Goal: Information Seeking & Learning: Learn about a topic

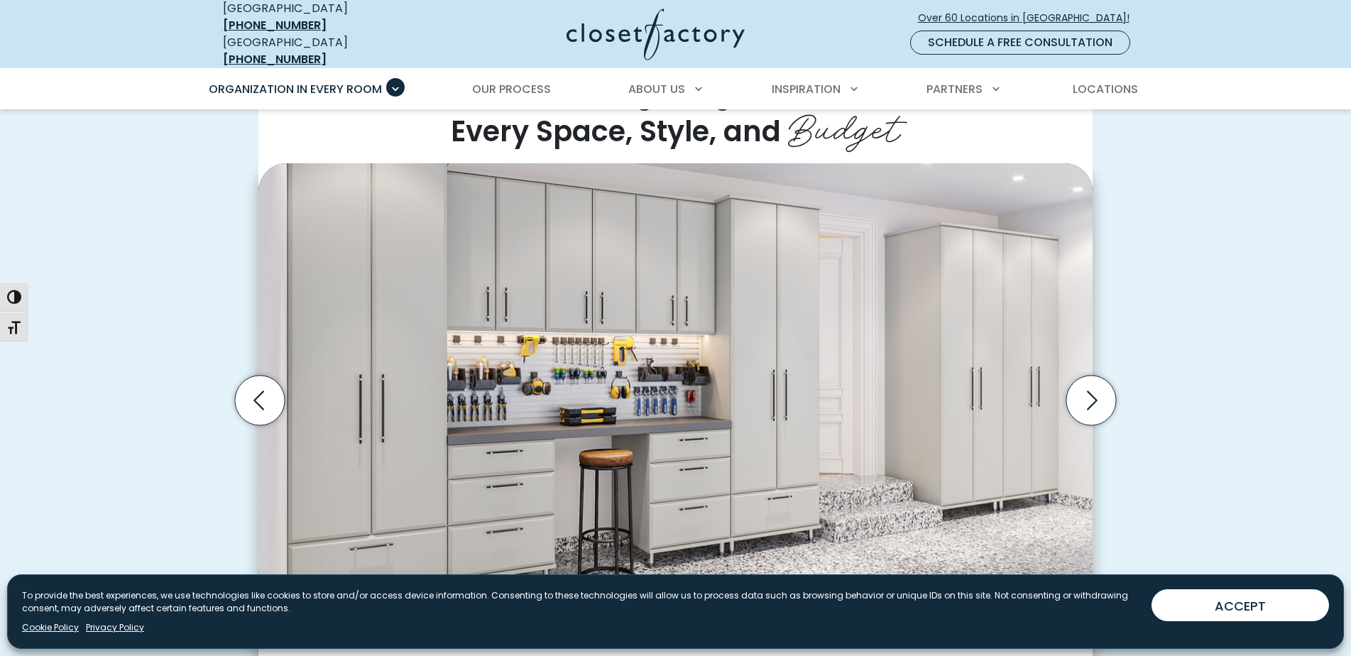
scroll to position [403, 0]
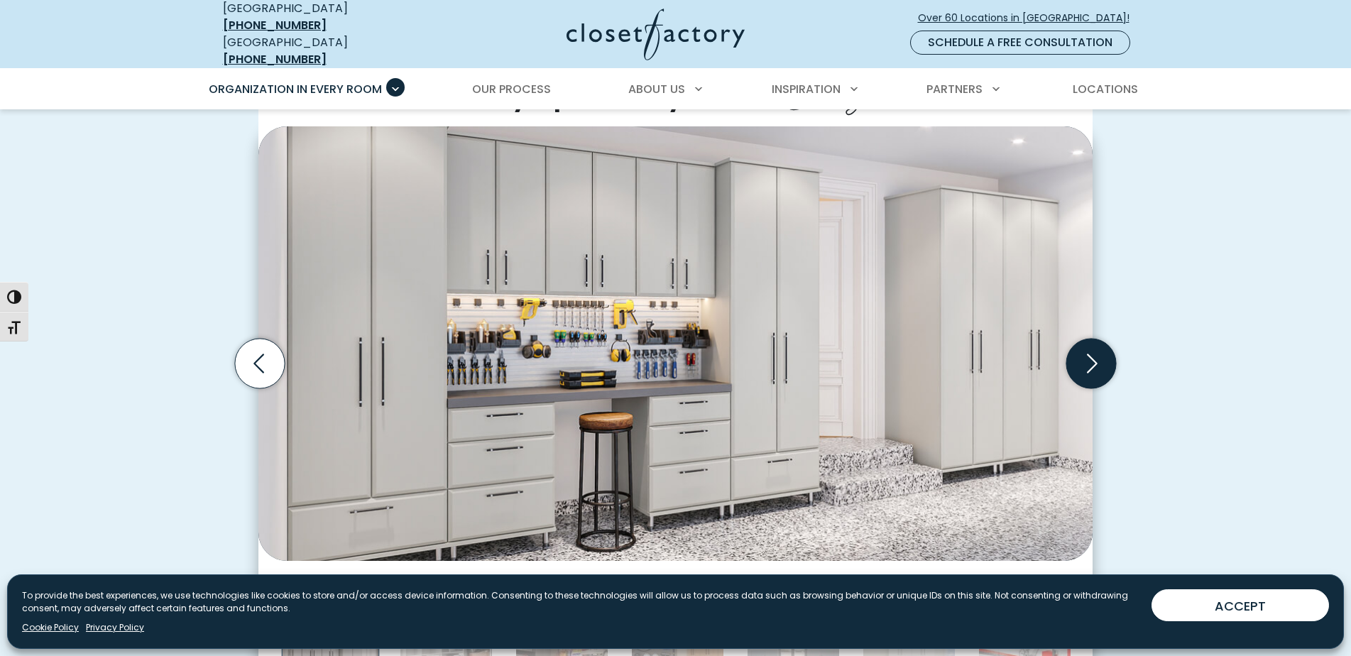
click at [1105, 366] on icon "Next slide" at bounding box center [1091, 364] width 50 height 50
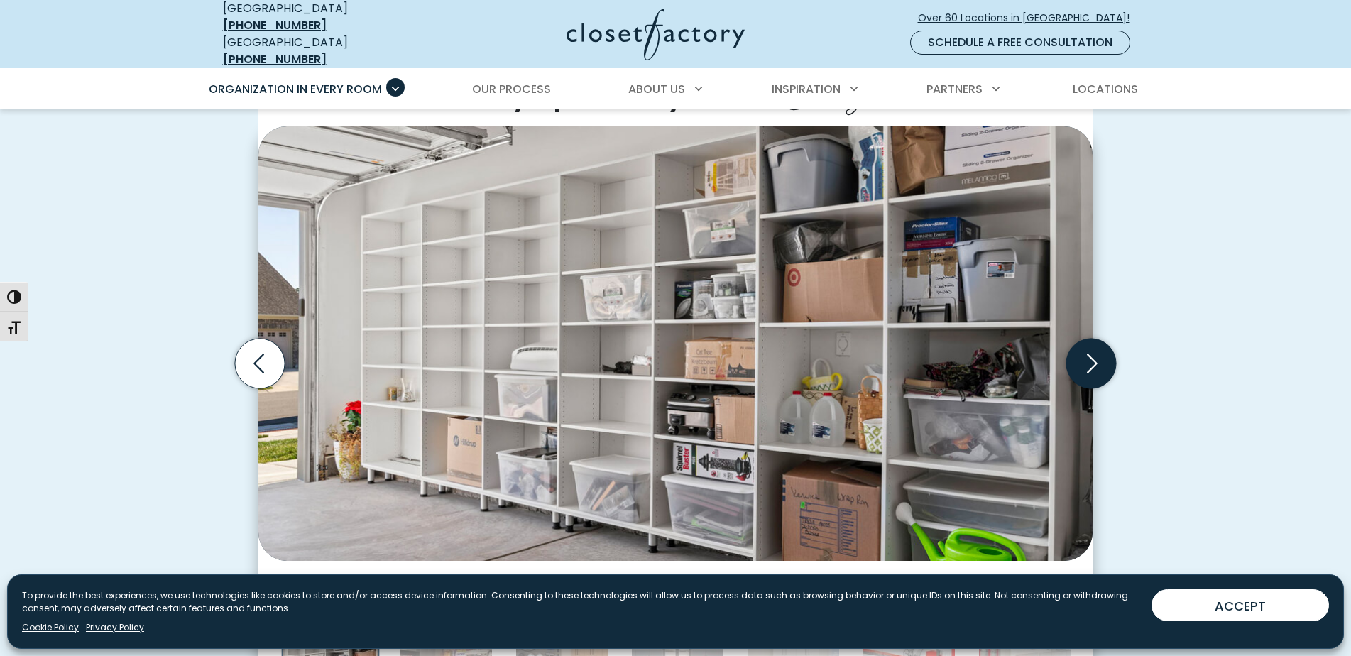
click at [1102, 359] on icon "Next slide" at bounding box center [1091, 364] width 50 height 50
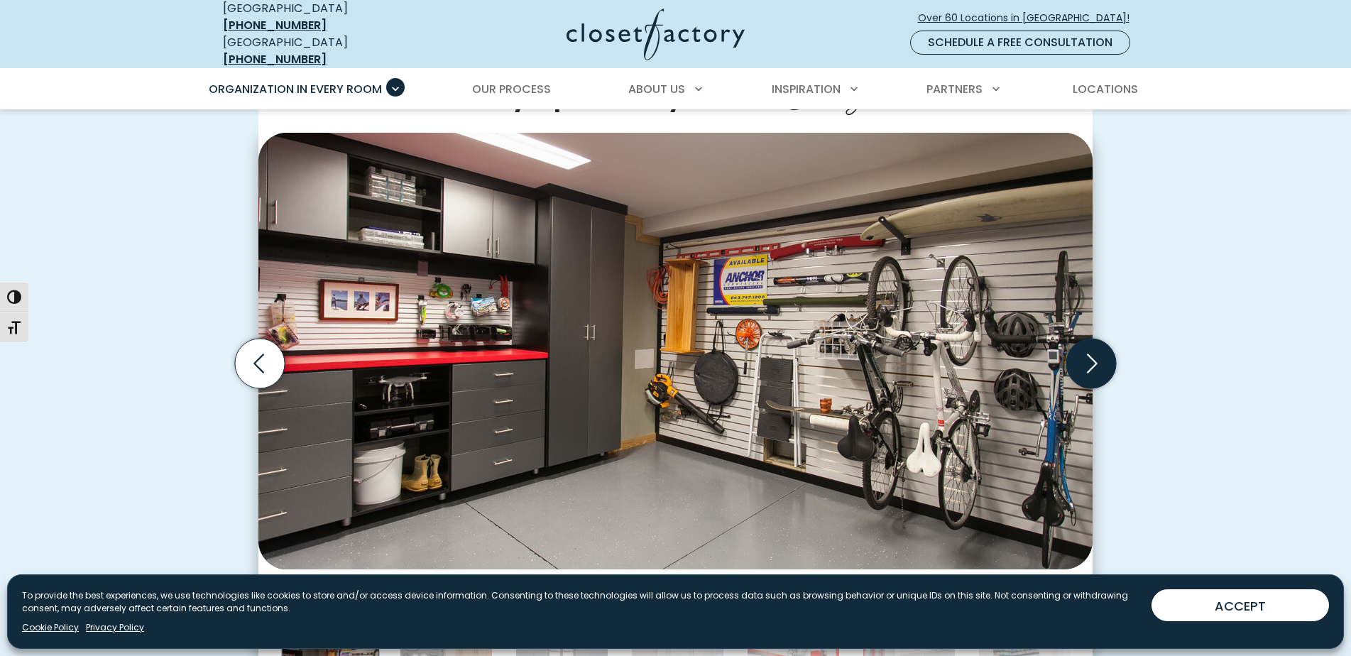
click at [1102, 359] on icon "Next slide" at bounding box center [1091, 364] width 50 height 50
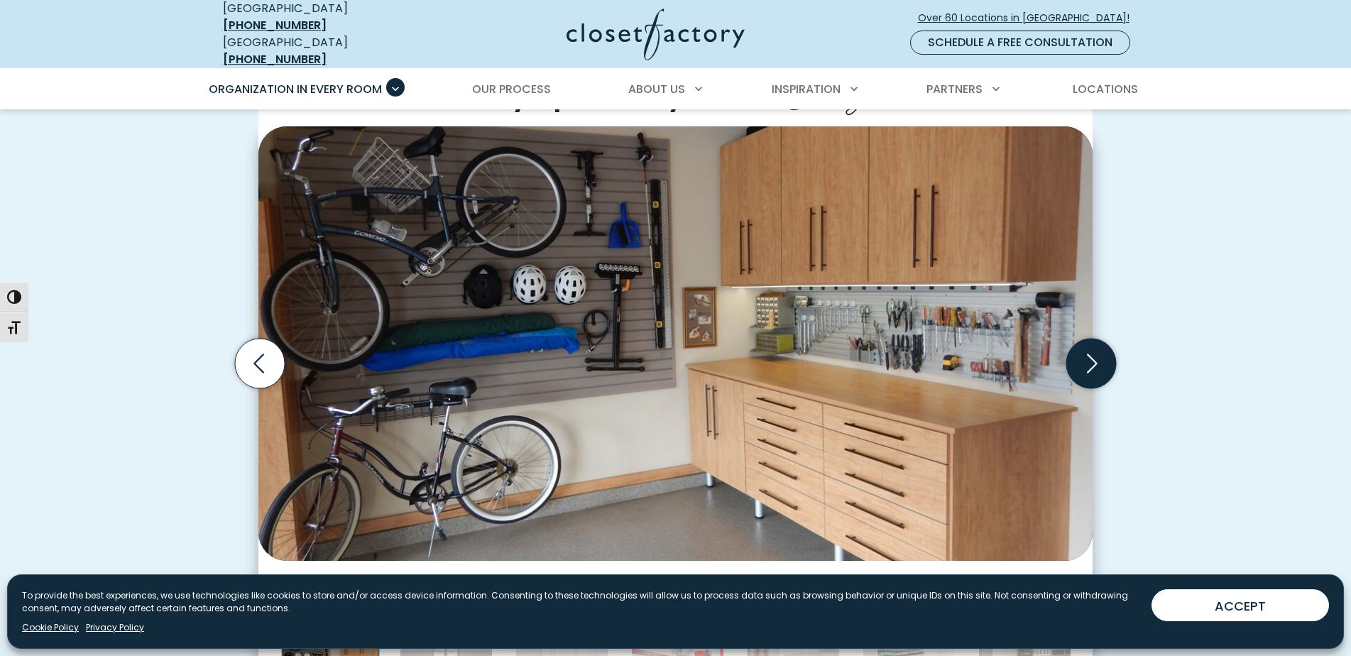
click at [1102, 359] on icon "Next slide" at bounding box center [1091, 364] width 50 height 50
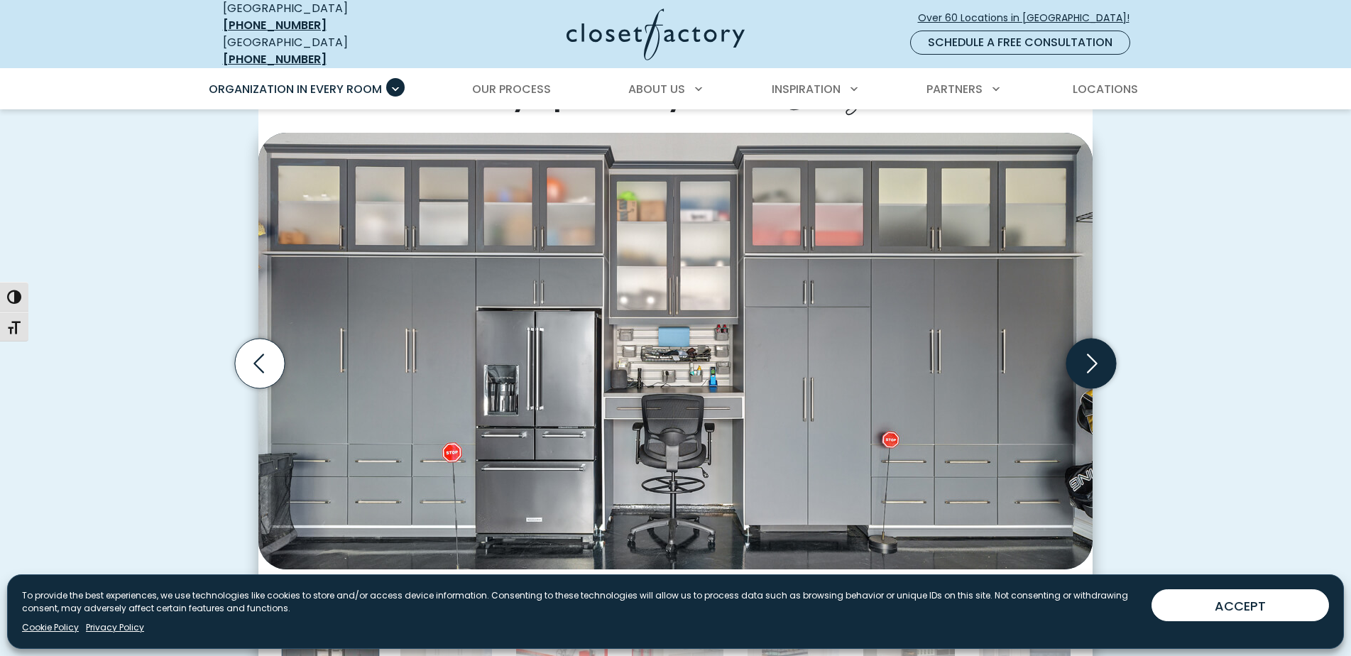
click at [1102, 356] on icon "Next slide" at bounding box center [1091, 364] width 50 height 50
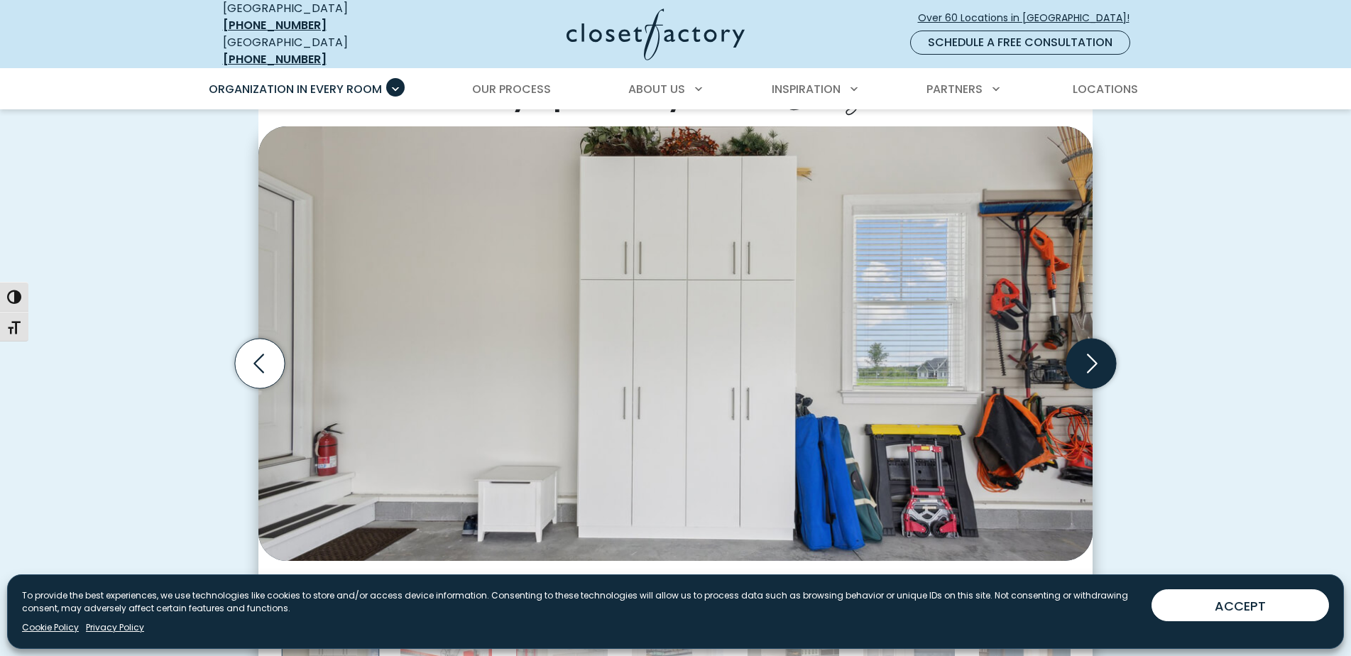
click at [1102, 356] on icon "Next slide" at bounding box center [1091, 364] width 50 height 50
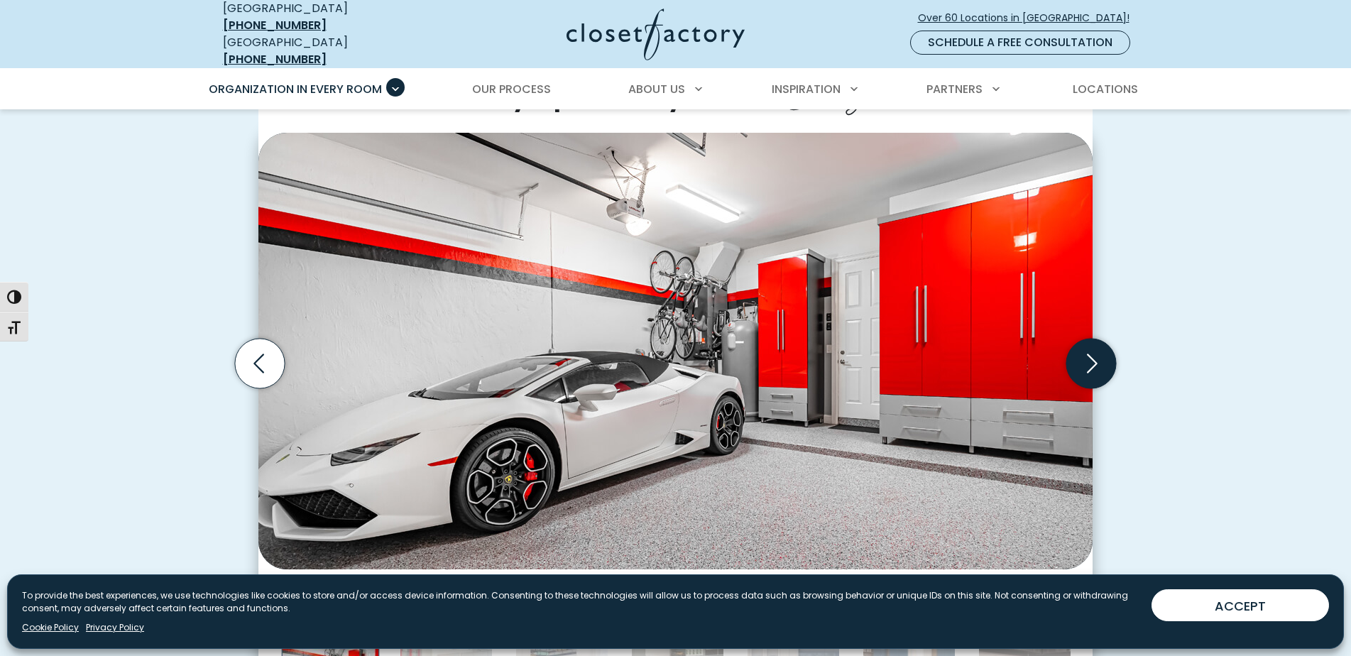
click at [1102, 356] on icon "Next slide" at bounding box center [1091, 364] width 50 height 50
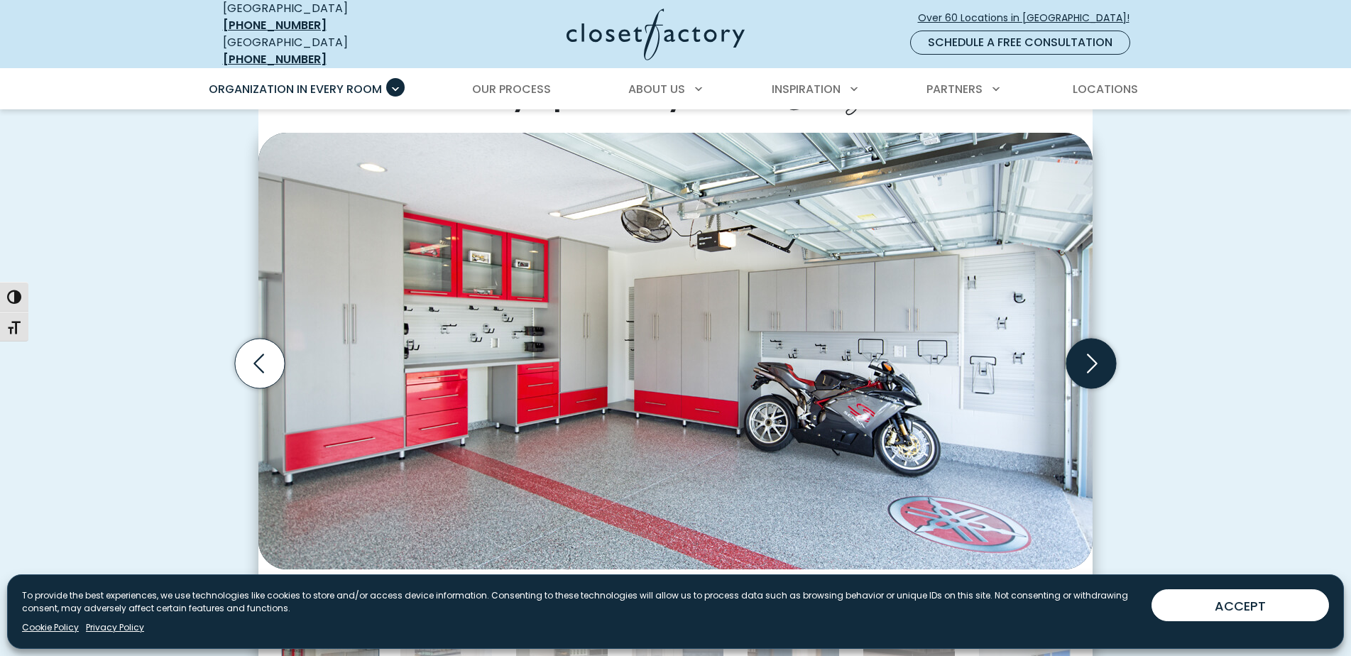
click at [1102, 356] on icon "Next slide" at bounding box center [1091, 364] width 50 height 50
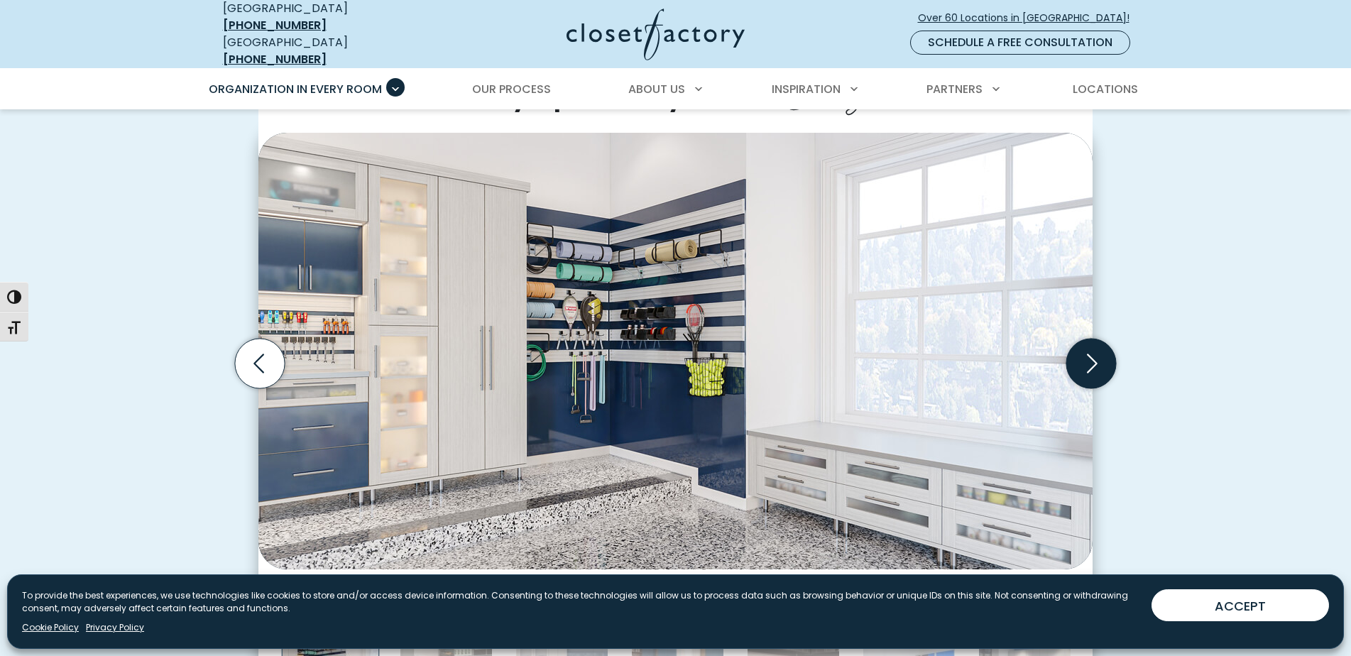
click at [1102, 356] on icon "Next slide" at bounding box center [1091, 364] width 50 height 50
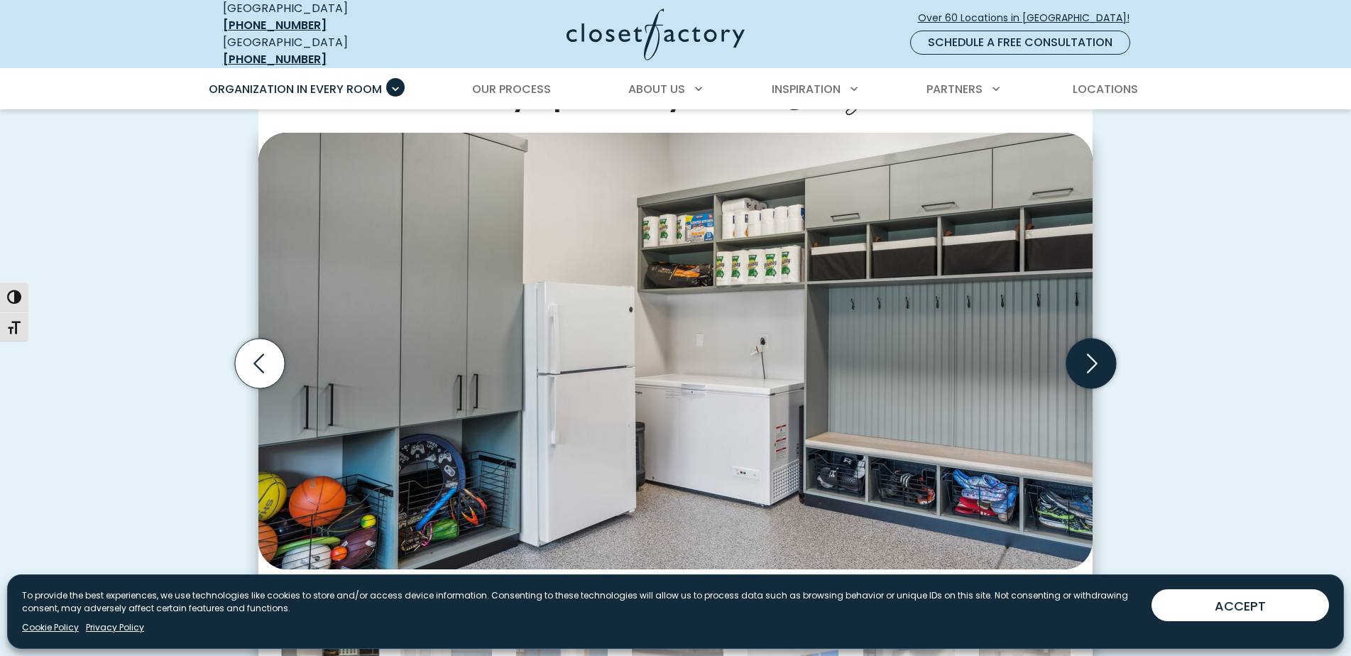
click at [1102, 356] on icon "Next slide" at bounding box center [1091, 364] width 50 height 50
